Goal: Information Seeking & Learning: Find specific fact

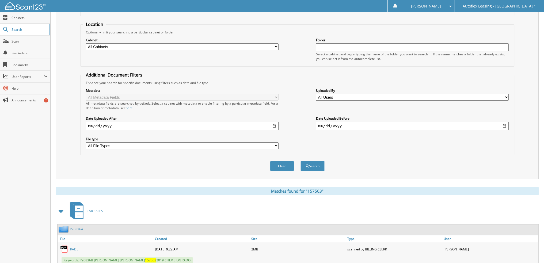
scroll to position [37, 0]
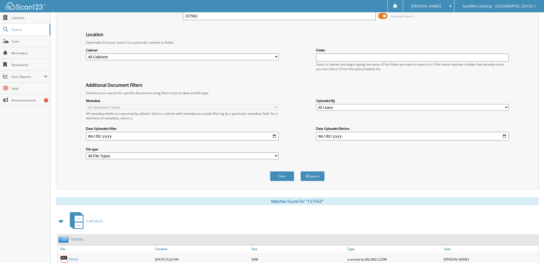
click at [205, 17] on input "157563" at bounding box center [279, 16] width 193 height 8
paste input "322585"
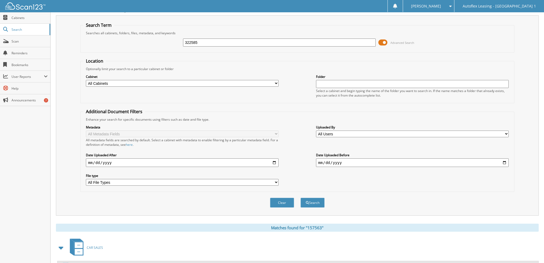
scroll to position [11, 0]
type input "322585"
click at [301, 198] on button "Search" at bounding box center [313, 203] width 24 height 10
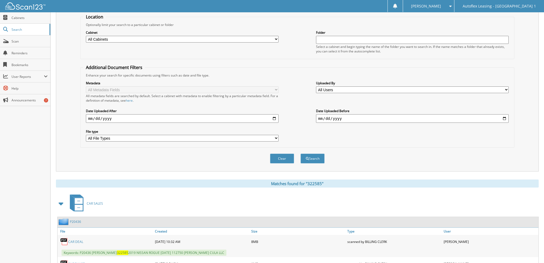
scroll to position [82, 0]
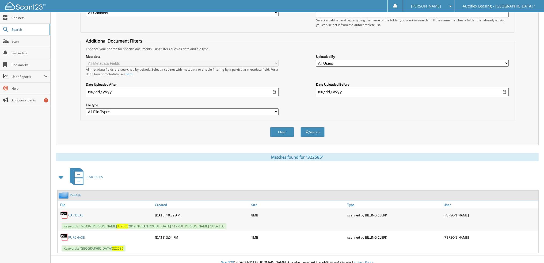
click at [72, 213] on link "CAR DEAL" at bounding box center [75, 215] width 15 height 5
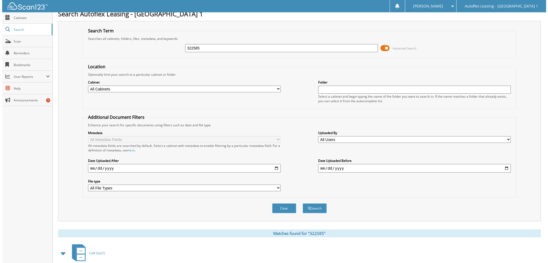
scroll to position [0, 0]
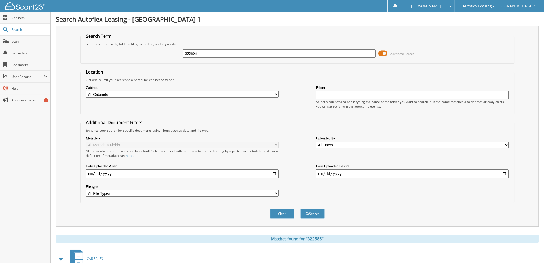
click at [384, 53] on span at bounding box center [383, 54] width 9 height 8
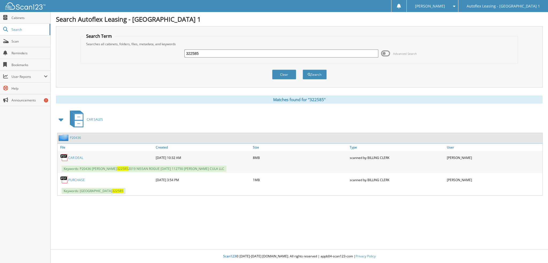
click at [255, 54] on input "322585" at bounding box center [282, 54] width 194 height 8
paste input "258267"
type input "258267"
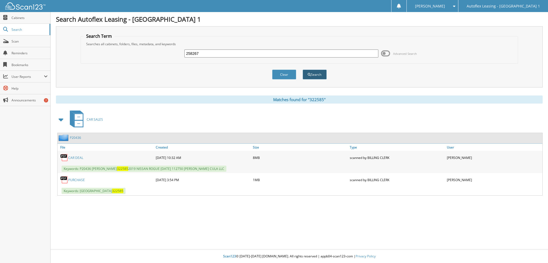
click at [315, 74] on button "Search" at bounding box center [315, 75] width 24 height 10
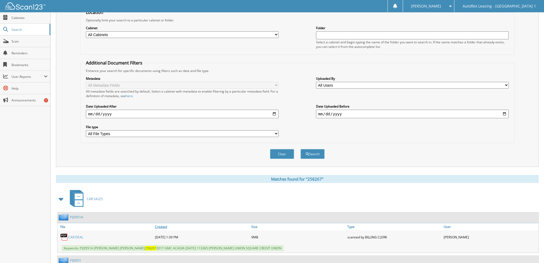
scroll to position [102, 0]
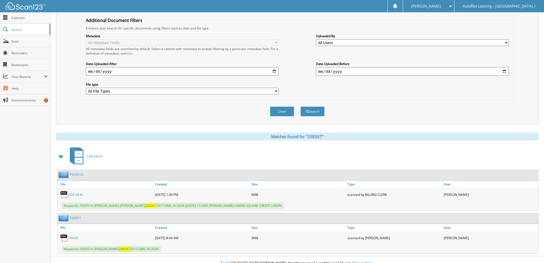
click at [80, 193] on link "CAR DEAL" at bounding box center [75, 195] width 15 height 5
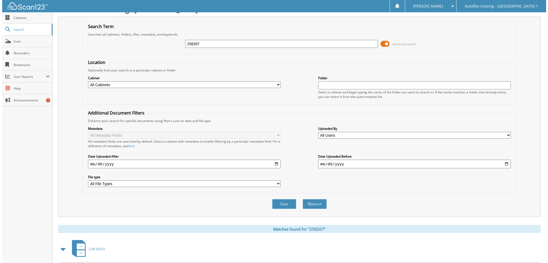
scroll to position [0, 0]
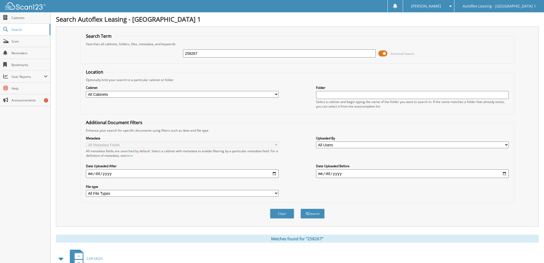
click at [385, 51] on span at bounding box center [383, 54] width 9 height 8
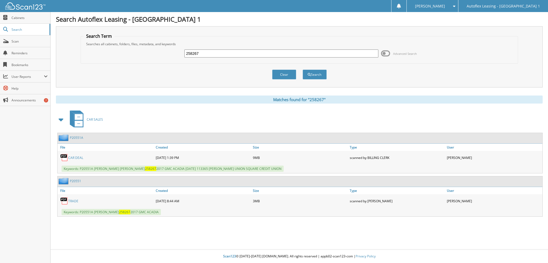
click at [313, 54] on input "258267" at bounding box center [282, 54] width 194 height 8
paste input "104699"
type input "104699"
click at [312, 76] on button "Search" at bounding box center [315, 75] width 24 height 10
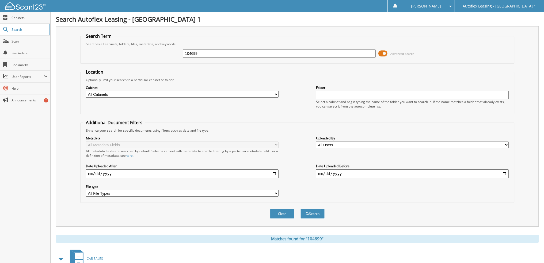
click at [384, 53] on span at bounding box center [383, 54] width 9 height 8
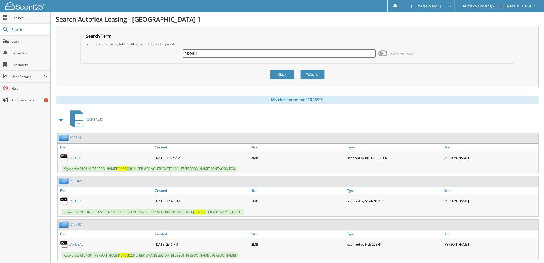
click at [74, 156] on link "CAR DEAL" at bounding box center [75, 158] width 15 height 5
click at [217, 53] on input "104699" at bounding box center [279, 54] width 193 height 8
paste input "3TMAZ5CNXNM164228"
drag, startPoint x: 211, startPoint y: 53, endPoint x: 109, endPoint y: 45, distance: 102.1
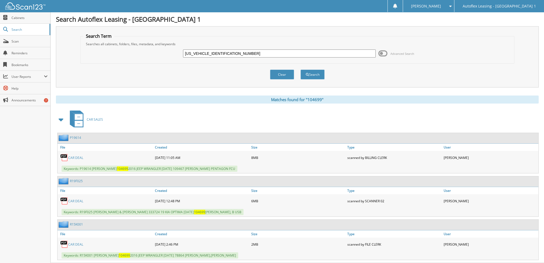
click at [109, 45] on fieldset "Search Term Searches all cabinets, folders, files, metadata, and keywords 3TMAZ…" at bounding box center [297, 48] width 434 height 31
type input "164228"
click at [301, 70] on button "Search" at bounding box center [313, 75] width 24 height 10
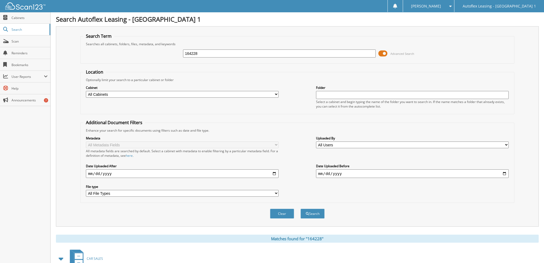
click at [384, 48] on div "164228 Advanced Search" at bounding box center [297, 53] width 429 height 14
click at [384, 51] on span at bounding box center [383, 54] width 9 height 8
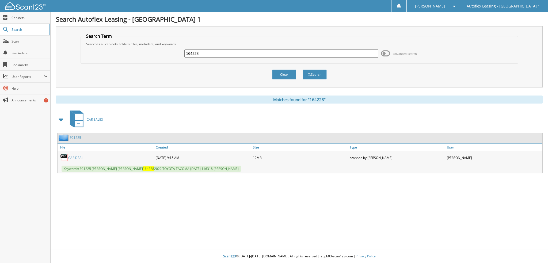
click at [82, 156] on link "CAR DEAL" at bounding box center [75, 158] width 15 height 5
